Goal: Task Accomplishment & Management: Complete application form

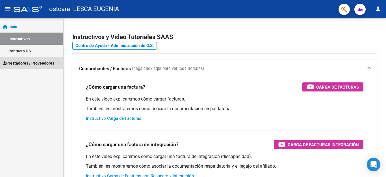
click at [44, 62] on span "Prestadores / Proveedores" at bounding box center [28, 63] width 51 height 6
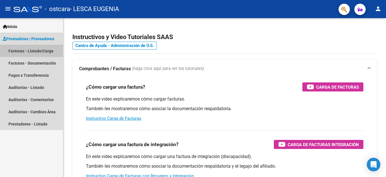
drag, startPoint x: 33, startPoint y: 51, endPoint x: 35, endPoint y: 58, distance: 7.7
click at [33, 51] on link "Facturas - Listado/Carga" at bounding box center [31, 51] width 63 height 12
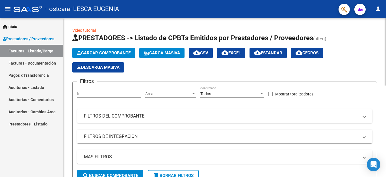
click at [115, 46] on app-list-header "PRESTADORES -> Listado de CPBTs Emitidos por Prestadores / Proveedores (alt+q) …" at bounding box center [224, 109] width 305 height 152
click at [115, 51] on span "Cargar Comprobante" at bounding box center [104, 52] width 54 height 5
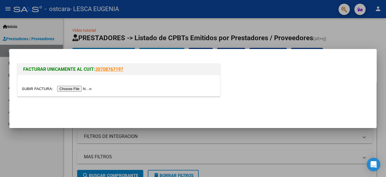
click at [73, 88] on input "file" at bounding box center [57, 89] width 71 height 6
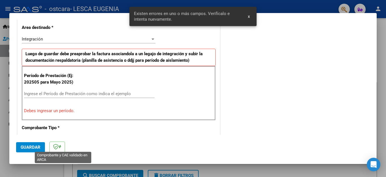
scroll to position [140, 0]
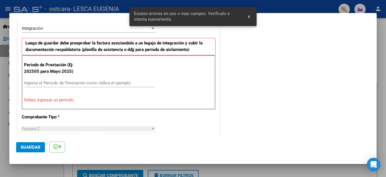
click at [75, 81] on input "Ingrese el Período de Prestación como indica el ejemplo" at bounding box center [89, 82] width 131 height 5
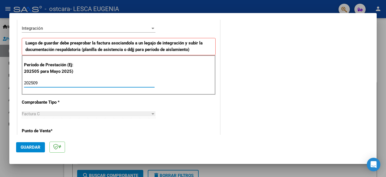
type input "202509"
click at [26, 145] on span "Guardar" at bounding box center [31, 146] width 20 height 5
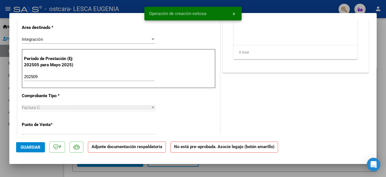
scroll to position [0, 0]
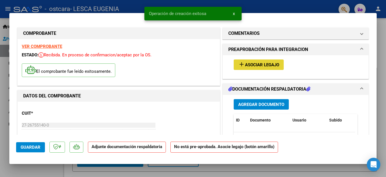
click at [248, 62] on span "Asociar Legajo" at bounding box center [262, 64] width 34 height 5
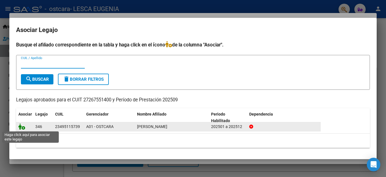
click at [21, 126] on icon at bounding box center [21, 126] width 7 height 6
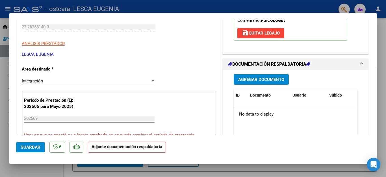
scroll to position [110, 0]
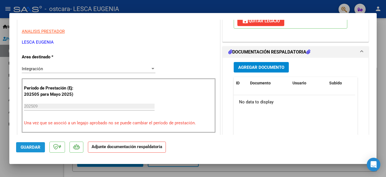
click at [28, 145] on span "Guardar" at bounding box center [31, 146] width 20 height 5
click at [251, 63] on button "Agregar Documento" at bounding box center [261, 67] width 55 height 10
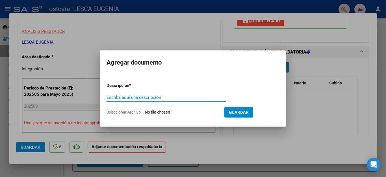
click at [171, 114] on input "Seleccionar Archivo" at bounding box center [182, 112] width 75 height 5
type input "C:\fakepath\asistencia Valentino [DATE].pdf"
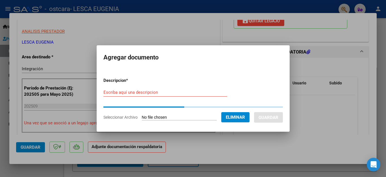
click at [169, 92] on input "Escriba aquí una descripcion" at bounding box center [165, 92] width 124 height 5
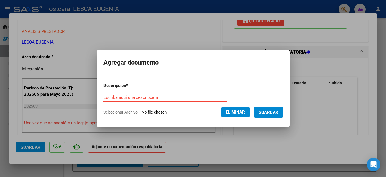
type input "A"
type input "L"
type input "Planilla Asistencia [DATE]"
click at [264, 112] on span "Guardar" at bounding box center [268, 112] width 20 height 5
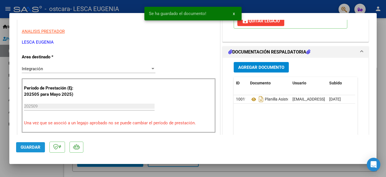
click at [31, 147] on span "Guardar" at bounding box center [31, 146] width 20 height 5
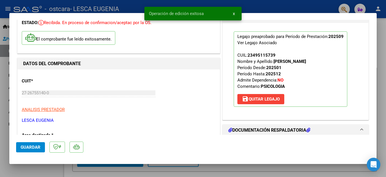
scroll to position [0, 0]
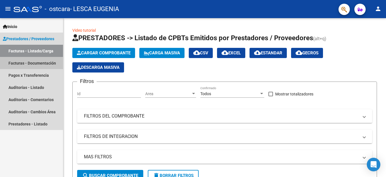
click at [36, 63] on link "Facturas - Documentación" at bounding box center [31, 63] width 63 height 12
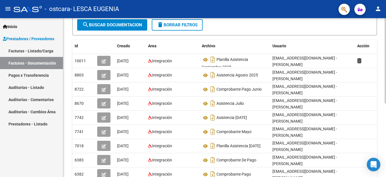
scroll to position [83, 0]
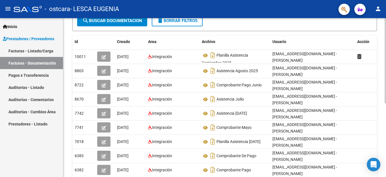
click at [385, 71] on div at bounding box center [384, 60] width 1 height 85
